Goal: Information Seeking & Learning: Understand process/instructions

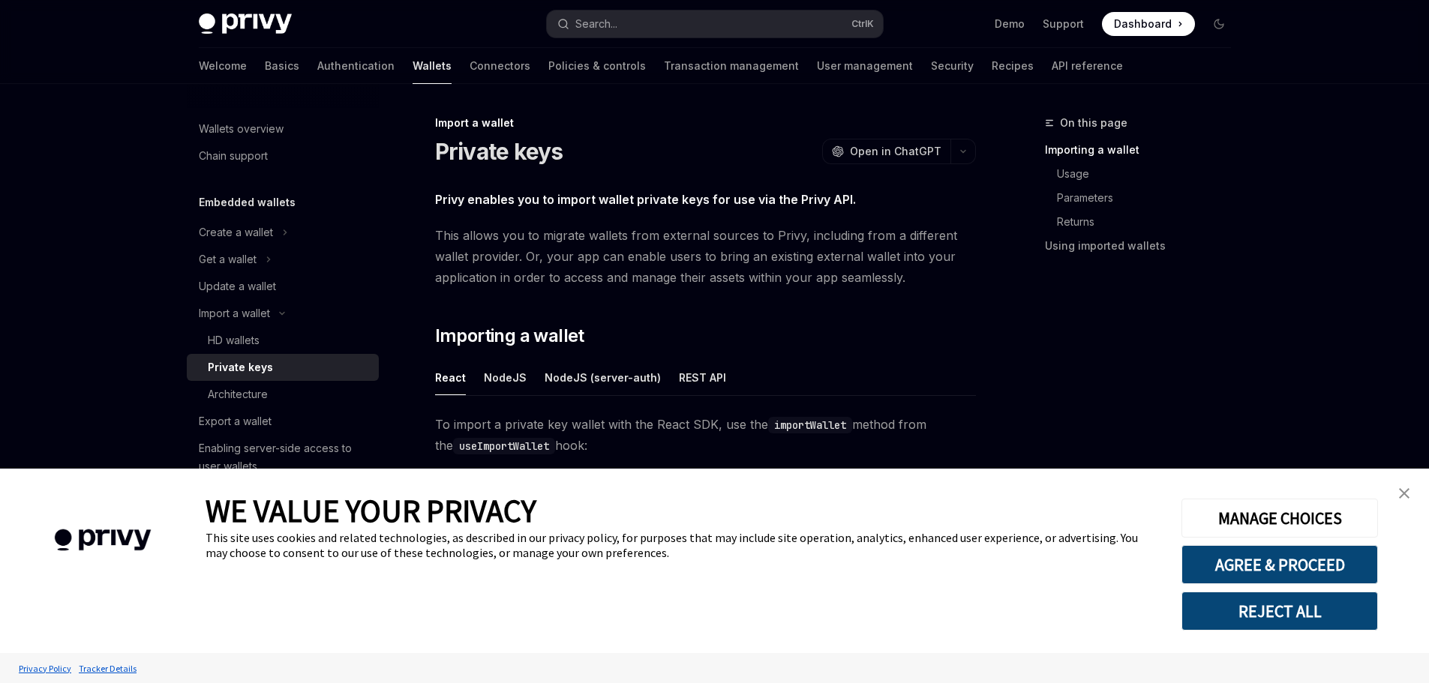
type textarea "*"
click at [624, 22] on button "Search... Ctrl K" at bounding box center [715, 23] width 336 height 27
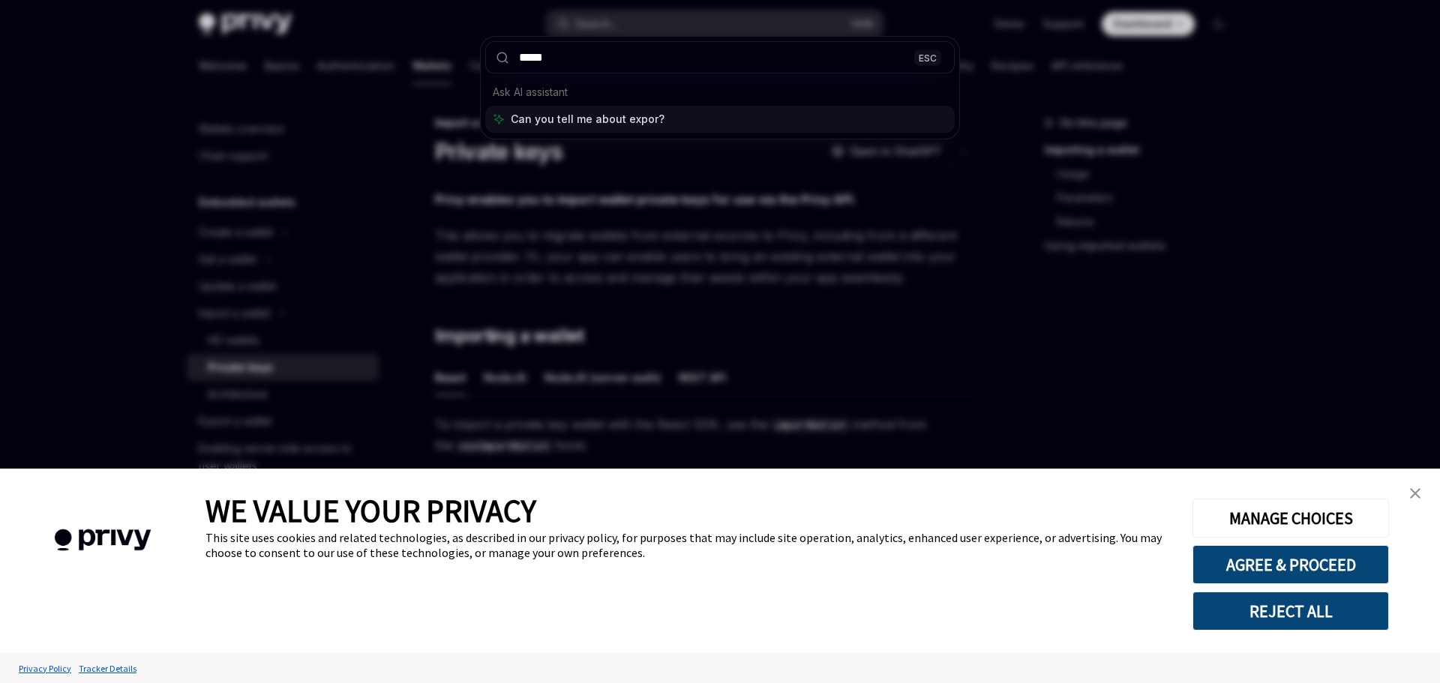
type input "******"
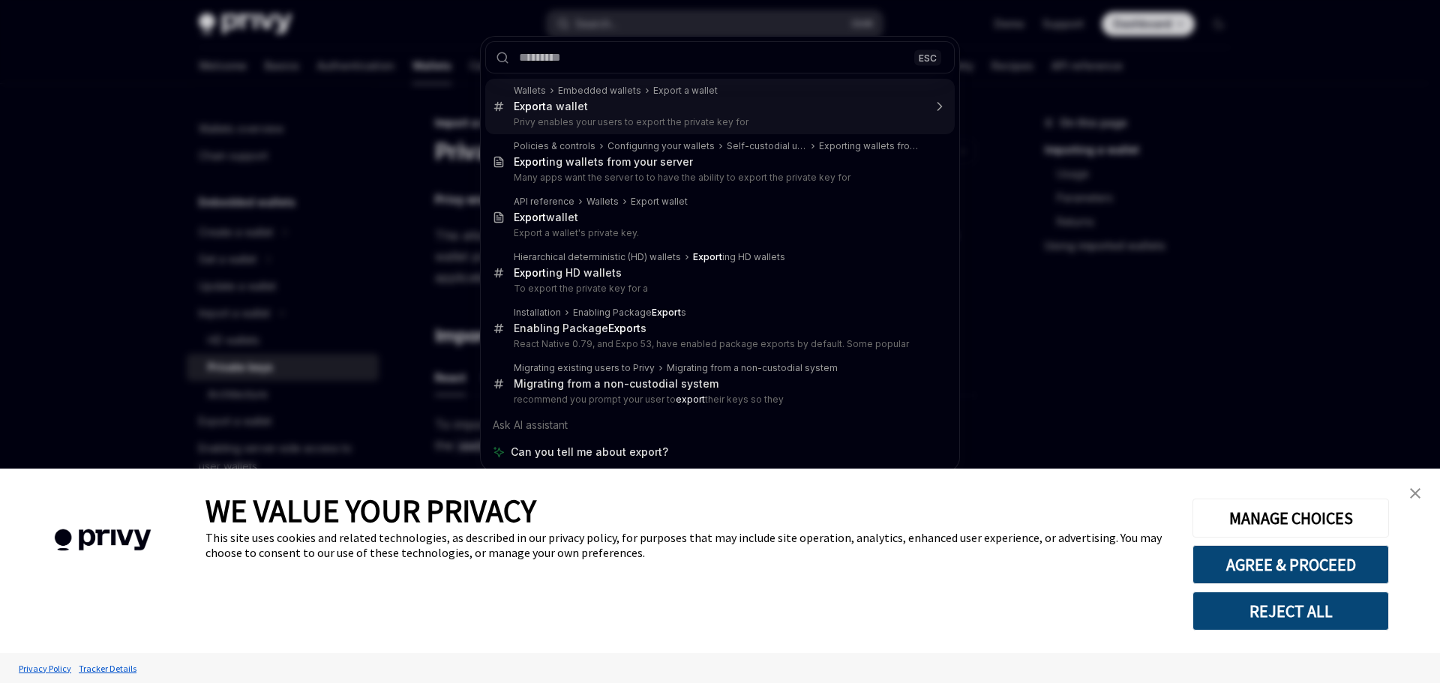
type textarea "*"
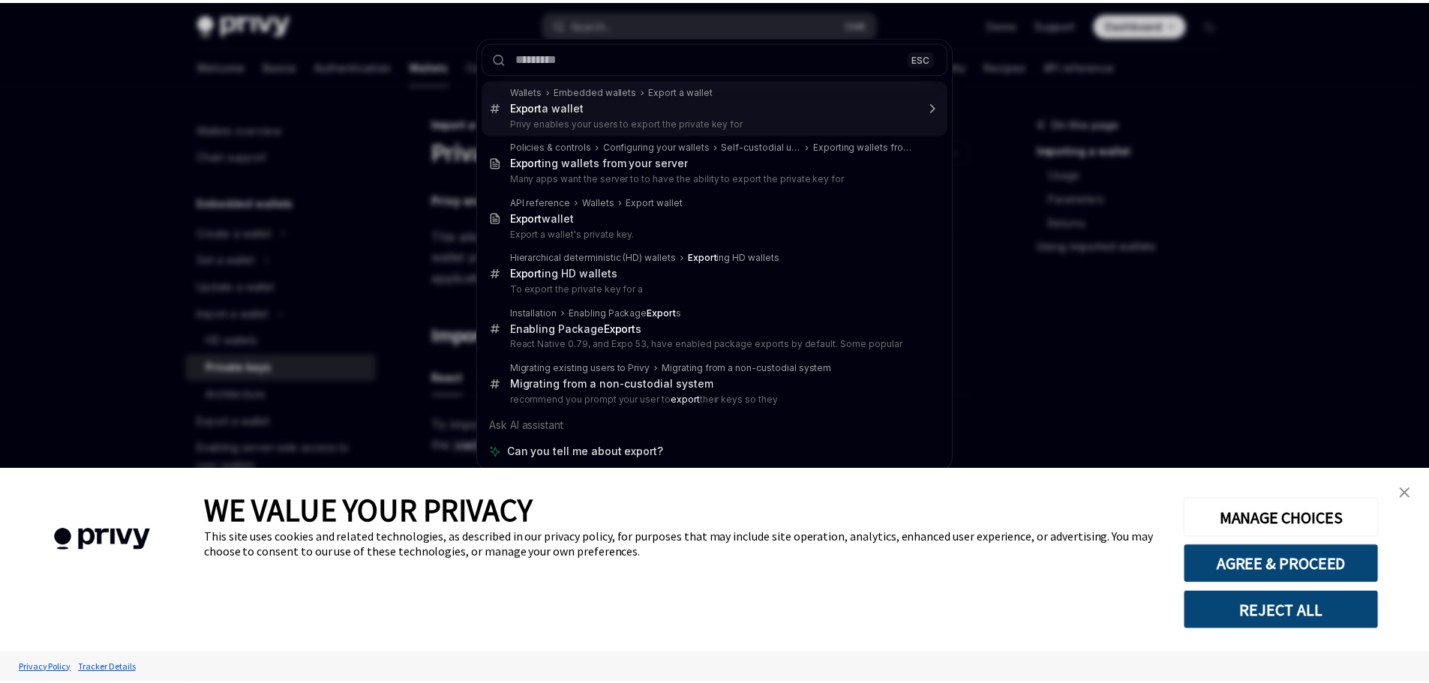
scroll to position [84, 0]
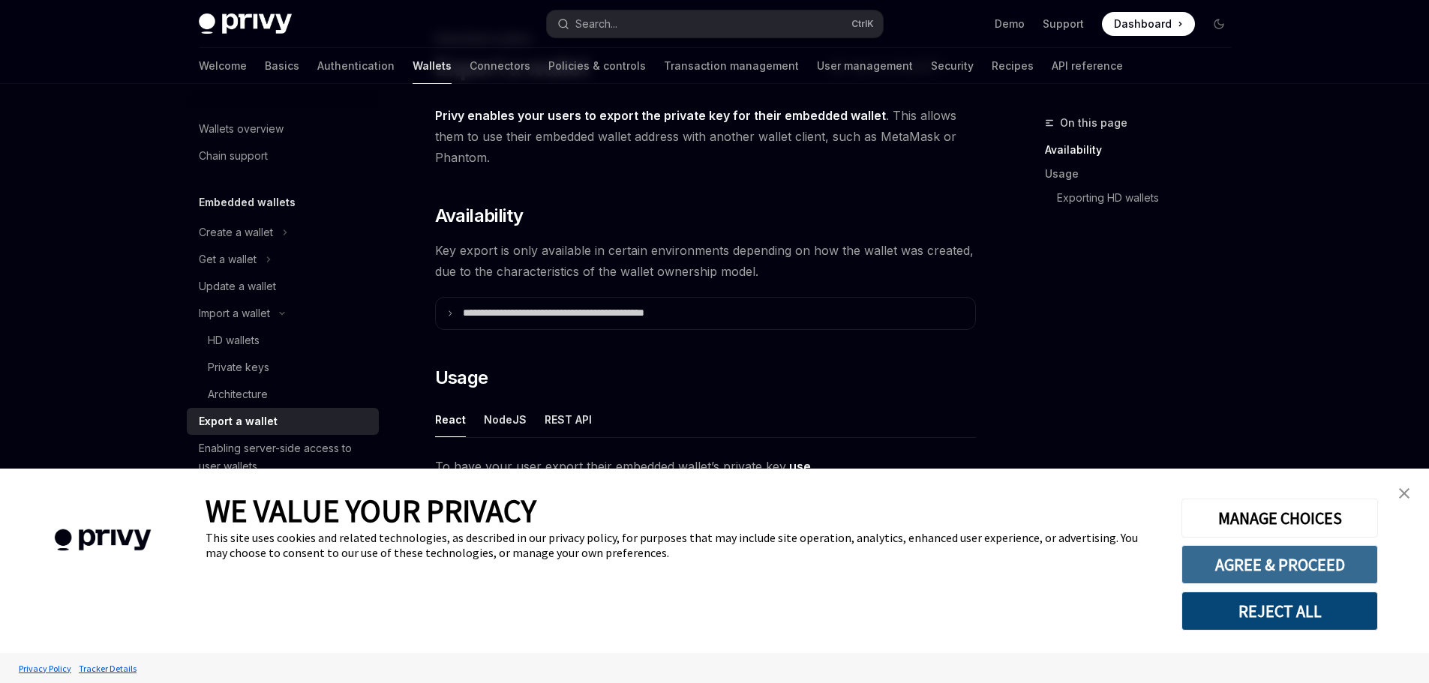
click at [1308, 571] on button "AGREE & PROCEED" at bounding box center [1279, 564] width 196 height 39
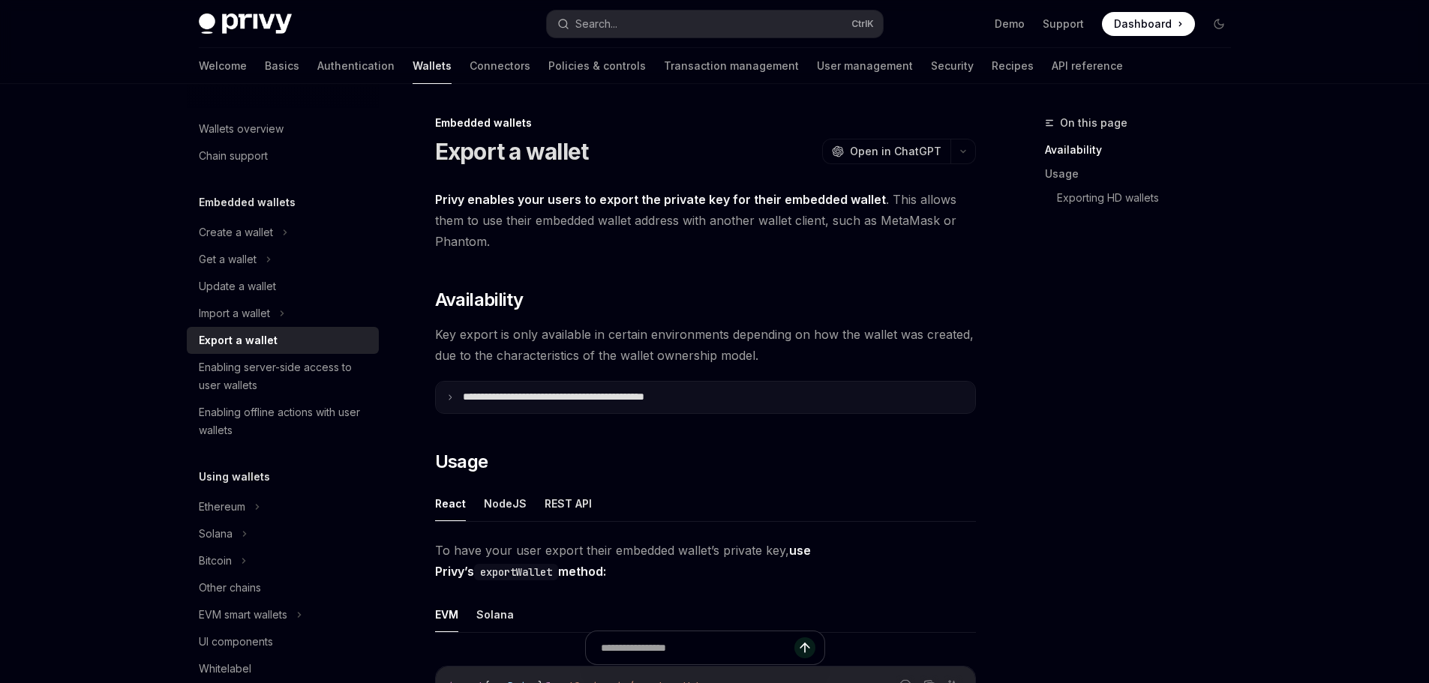
click at [633, 389] on summary "**********" at bounding box center [705, 397] width 539 height 31
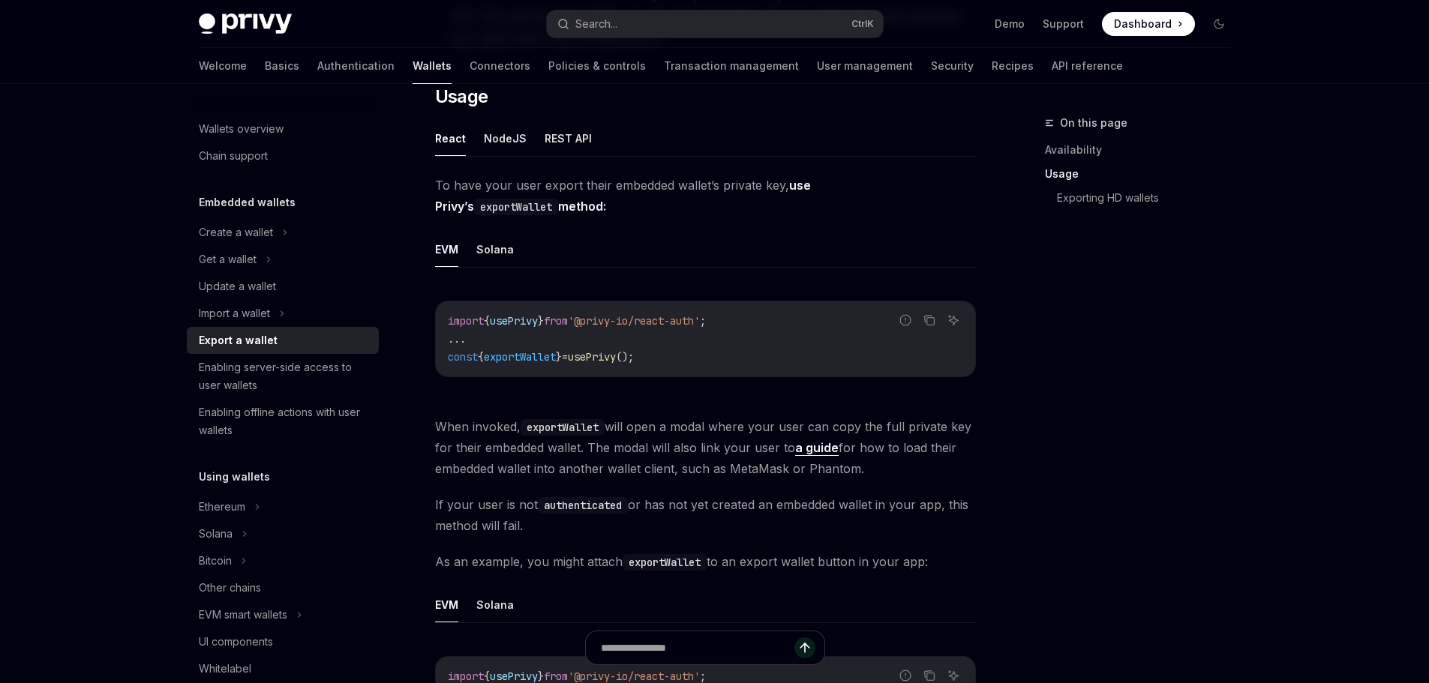
scroll to position [750, 0]
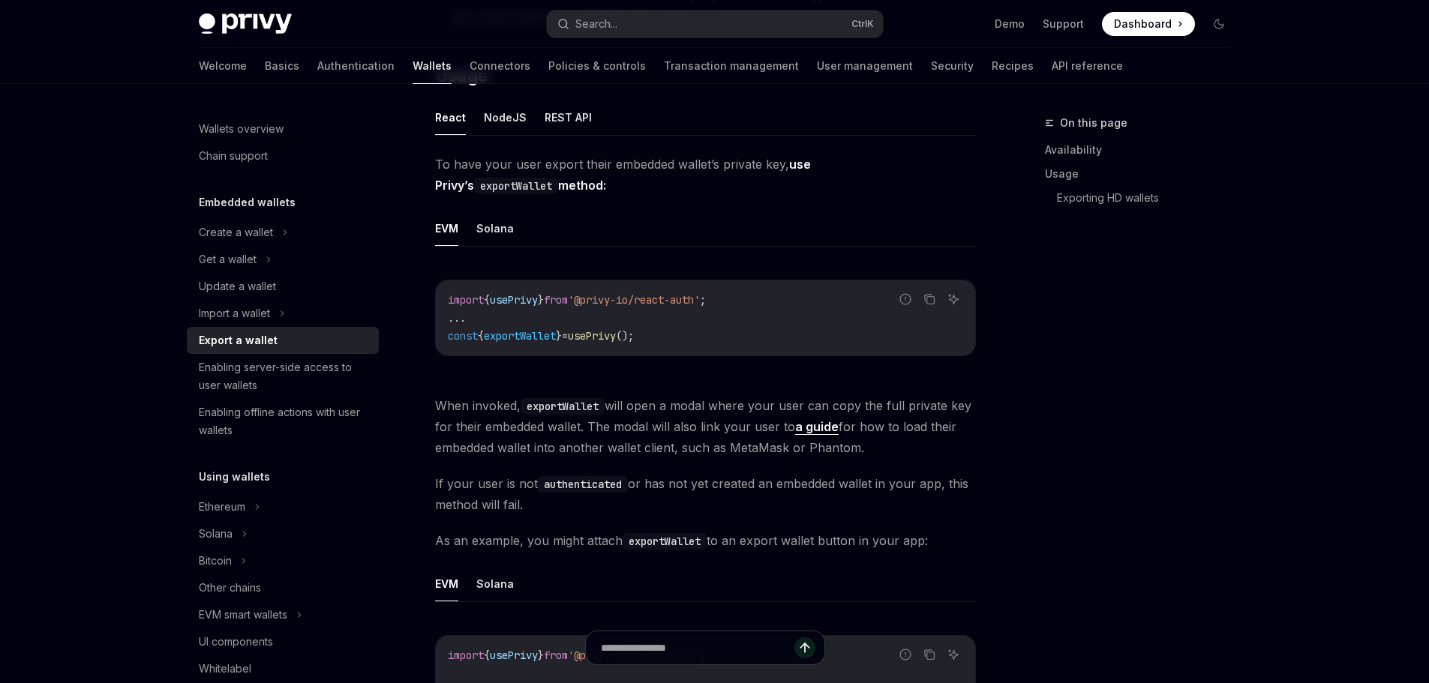
click at [547, 334] on span "exportWallet" at bounding box center [520, 335] width 72 height 13
copy span "exportWallet"
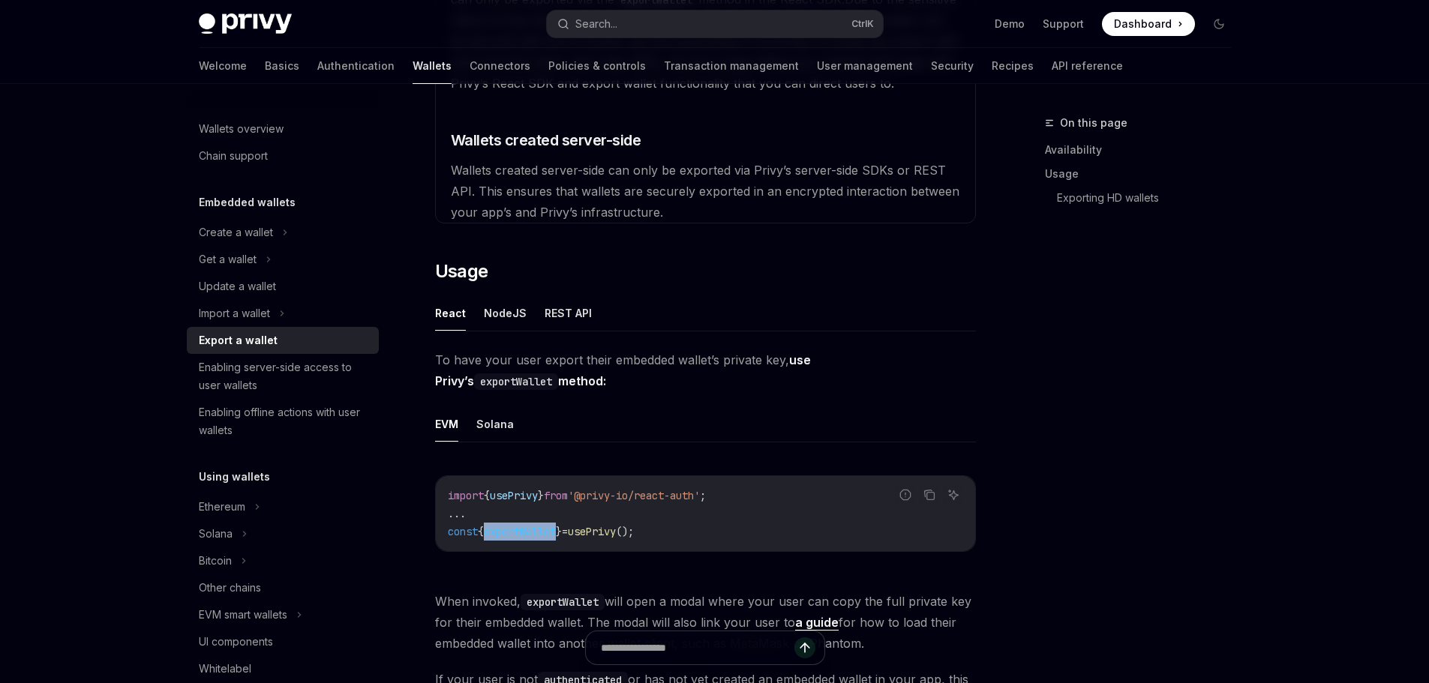
scroll to position [600, 0]
